Goal: Navigation & Orientation: Find specific page/section

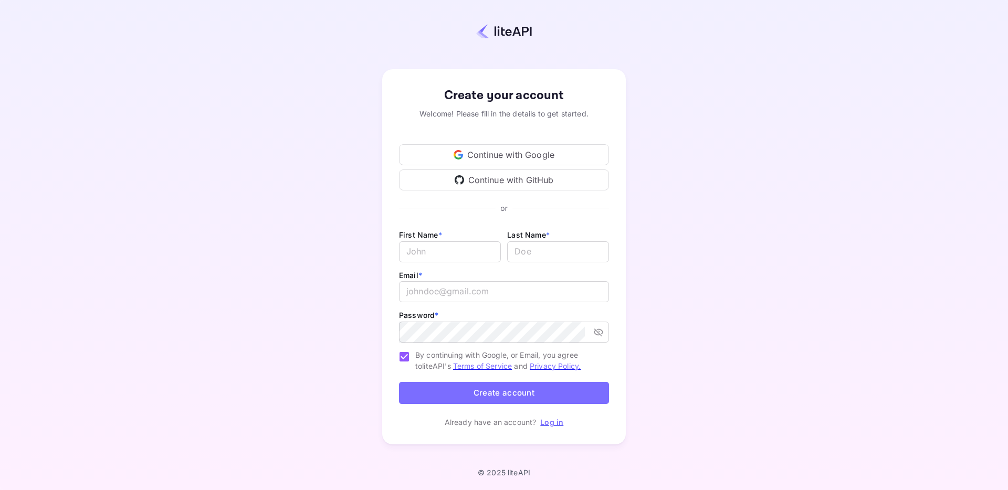
click at [522, 159] on div "Continue with Google" at bounding box center [504, 154] width 210 height 21
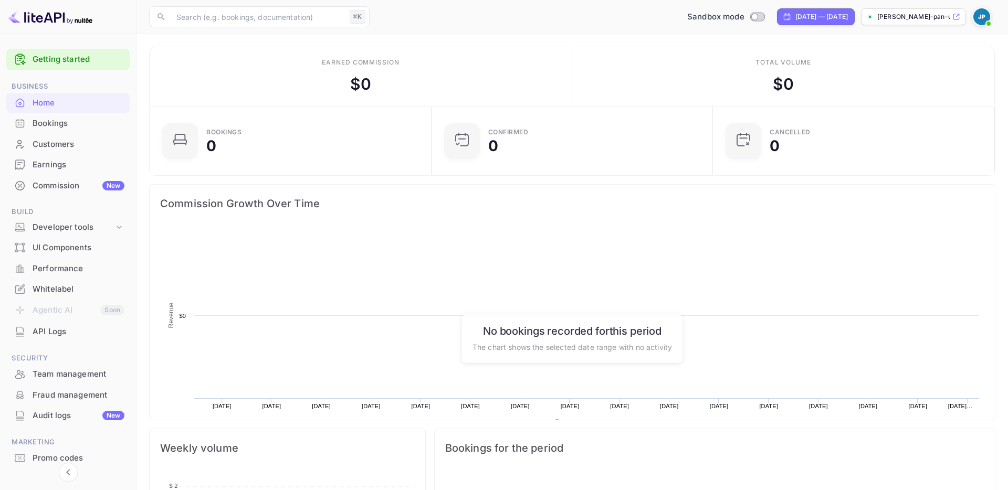
scroll to position [171, 275]
click at [56, 124] on div "Bookings" at bounding box center [79, 124] width 92 height 12
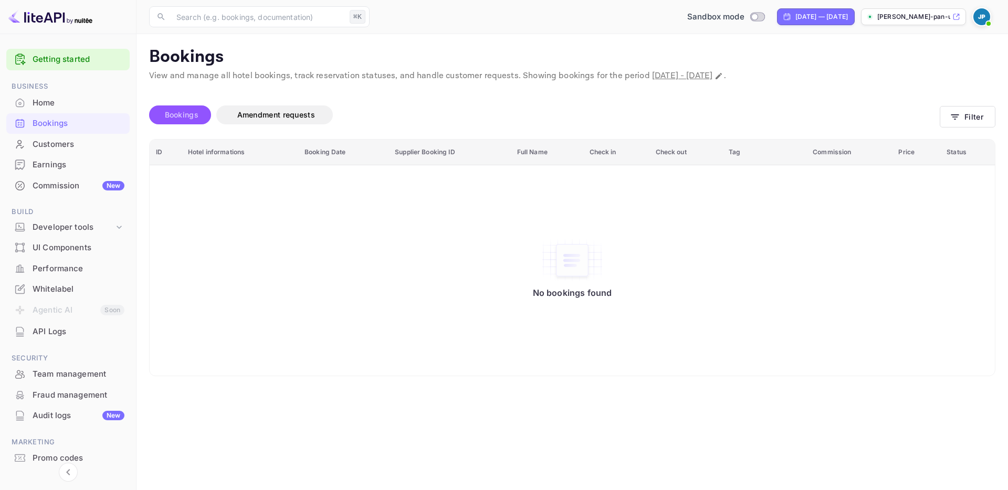
click at [171, 120] on span "Bookings" at bounding box center [182, 115] width 44 height 13
click at [179, 117] on span "Bookings" at bounding box center [182, 114] width 34 height 9
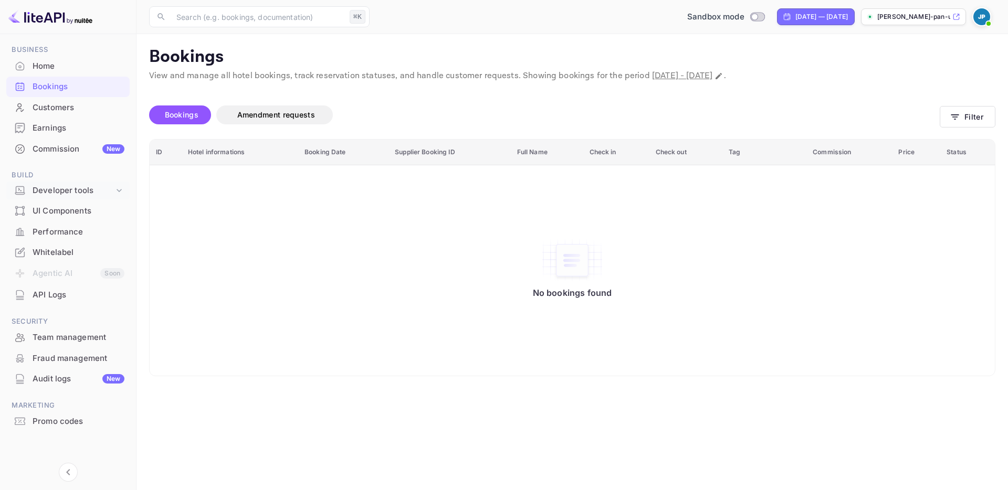
click at [78, 193] on div "Developer tools" at bounding box center [73, 191] width 81 height 12
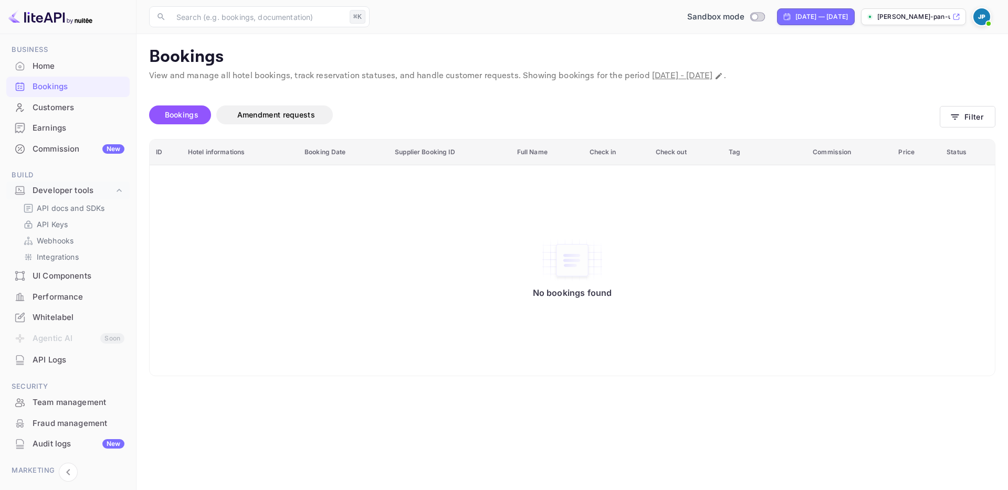
click at [66, 279] on div "UI Components" at bounding box center [79, 276] width 92 height 12
click at [66, 278] on div "UI Components" at bounding box center [79, 276] width 92 height 12
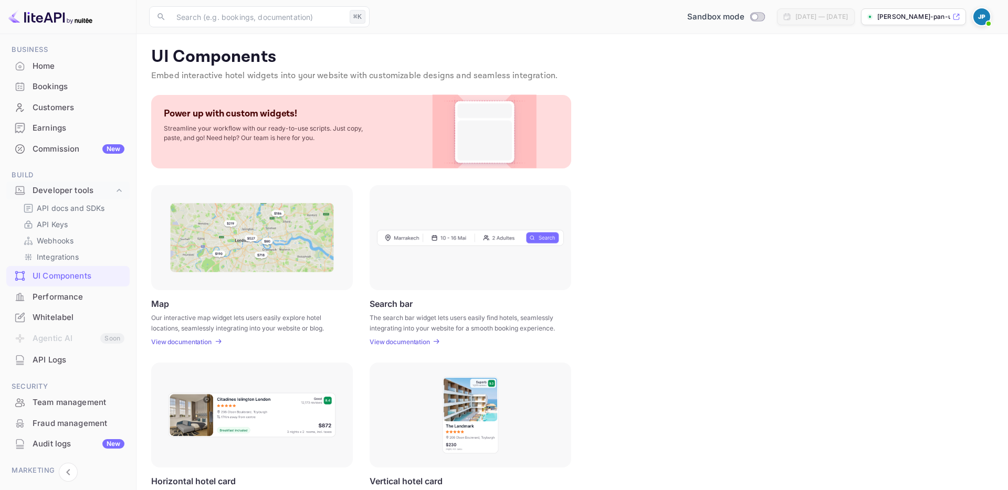
click at [415, 341] on p "View documentation" at bounding box center [400, 342] width 60 height 8
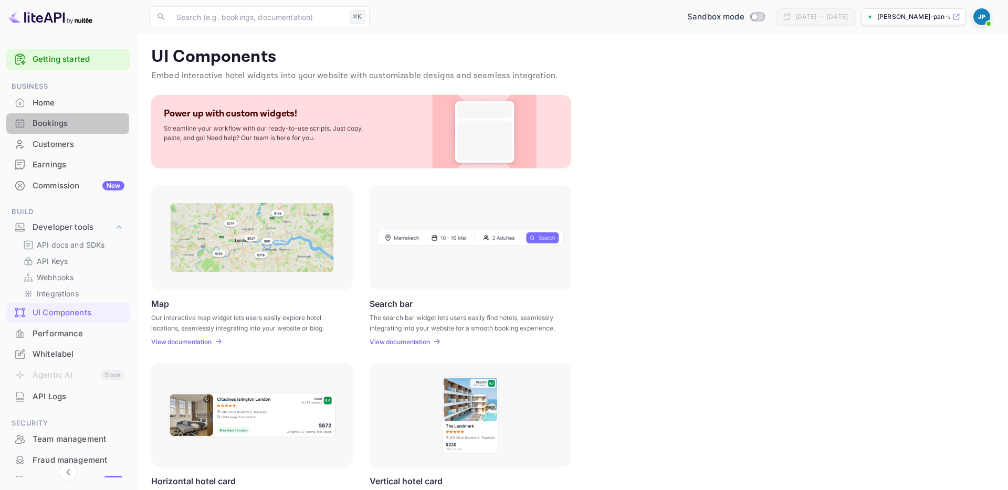
click at [57, 123] on div "Bookings" at bounding box center [79, 124] width 92 height 12
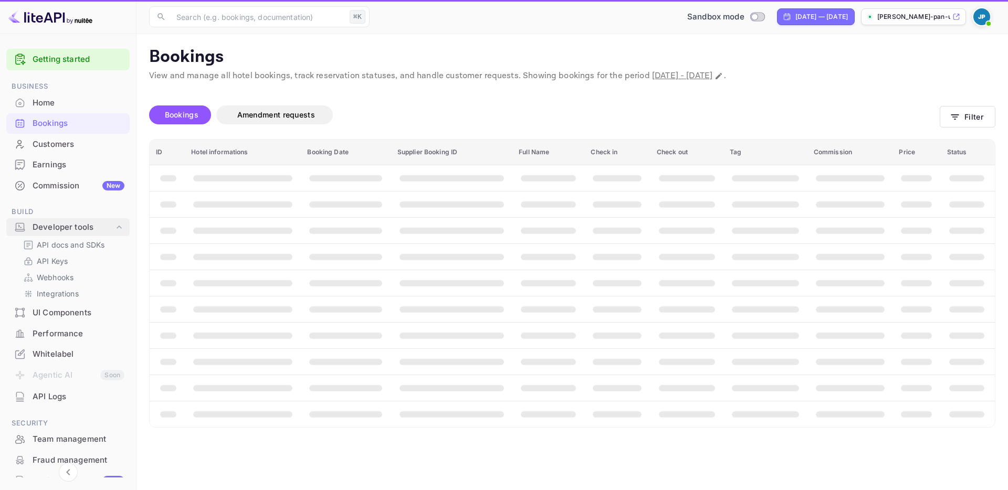
scroll to position [102, 0]
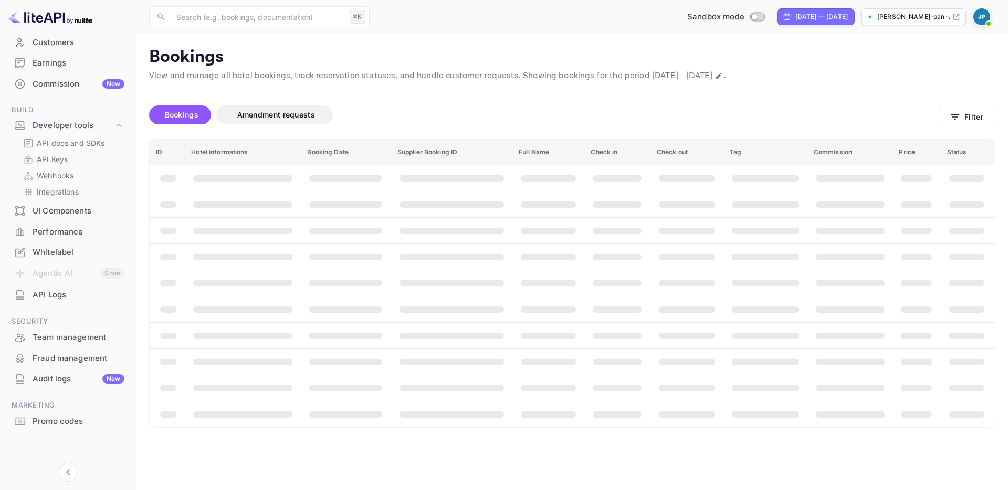
click at [593, 118] on div "Bookings Amendment requests" at bounding box center [544, 115] width 791 height 19
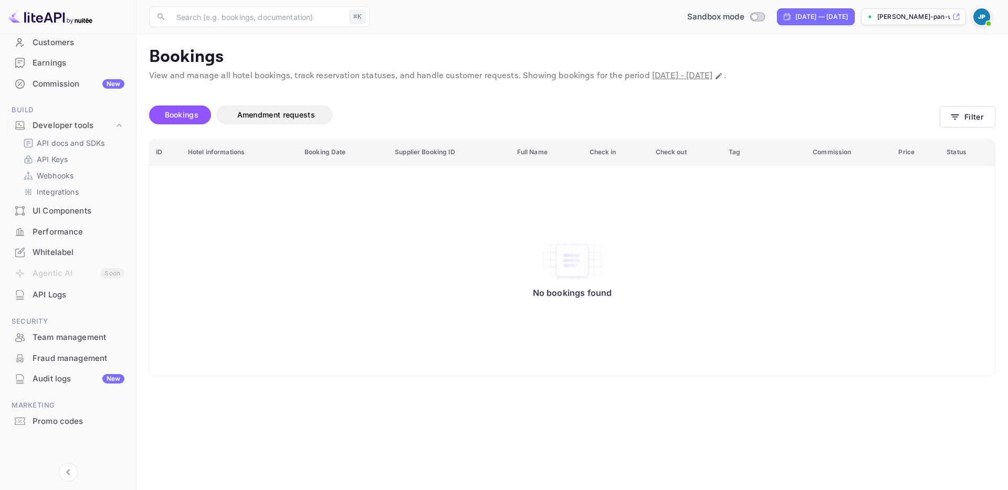
click at [983, 11] on img at bounding box center [981, 16] width 17 height 17
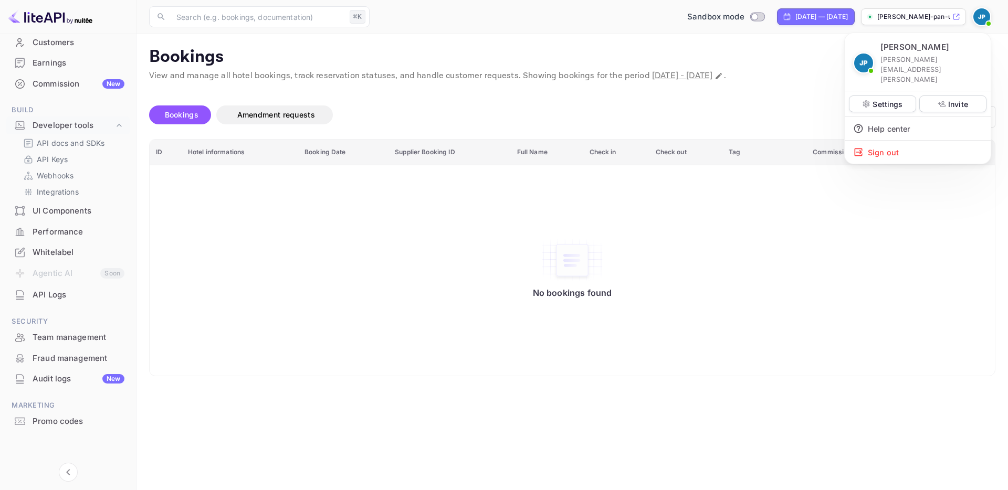
drag, startPoint x: 584, startPoint y: 71, endPoint x: 566, endPoint y: 64, distance: 19.5
click at [583, 71] on div at bounding box center [504, 245] width 1008 height 490
